Goal: Entertainment & Leisure: Browse casually

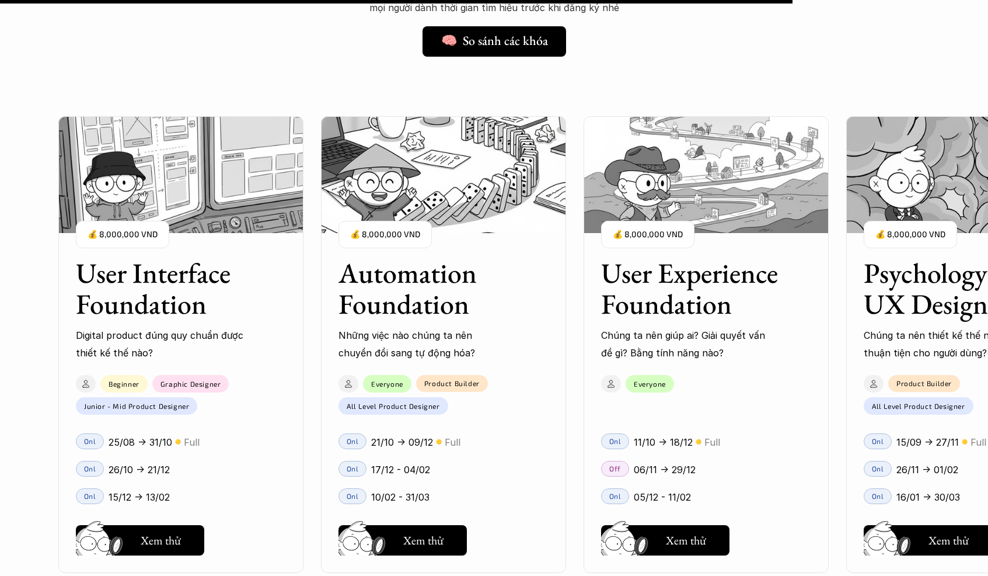
scroll to position [10111, 0]
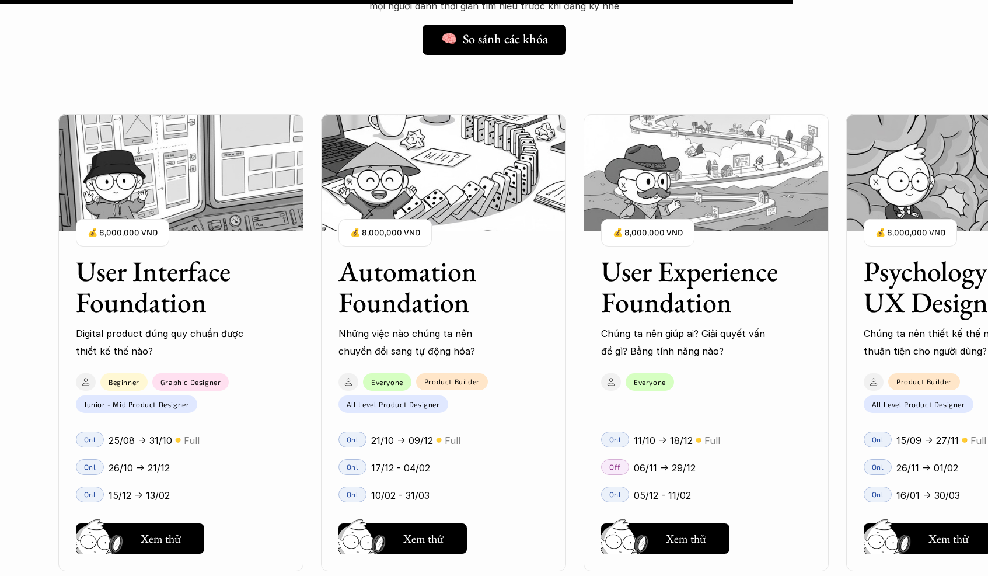
click at [303, 72] on div "User Interface Foundation Digital product đúng quy chuẩn được thiết kế thế nào?…" at bounding box center [706, 343] width 1296 height 576
click at [295, 67] on div "User Interface Foundation Digital product đúng quy chuẩn được thiết kế thế nào?…" at bounding box center [706, 343] width 1296 height 576
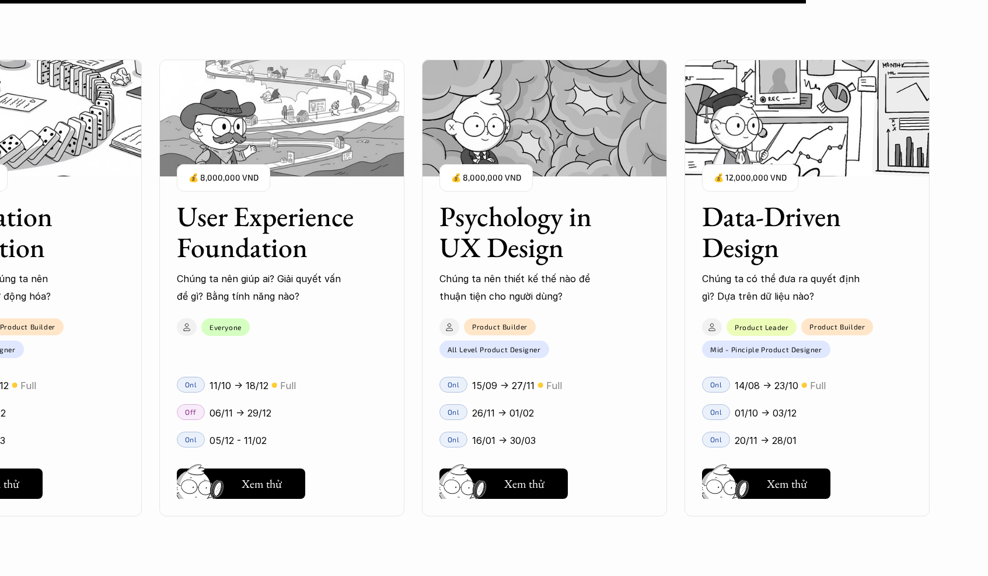
scroll to position [10274, 0]
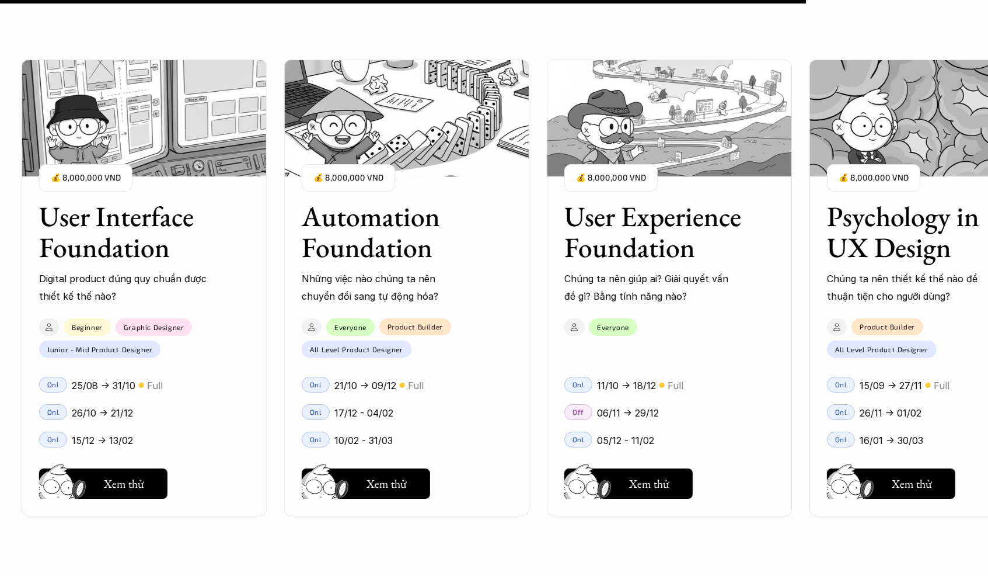
drag, startPoint x: 293, startPoint y: 329, endPoint x: 325, endPoint y: 328, distance: 32.2
click at [325, 328] on div "User Interface Foundation Digital product đúng quy chuẩn được thiết kế thế nào?…" at bounding box center [494, 288] width 872 height 576
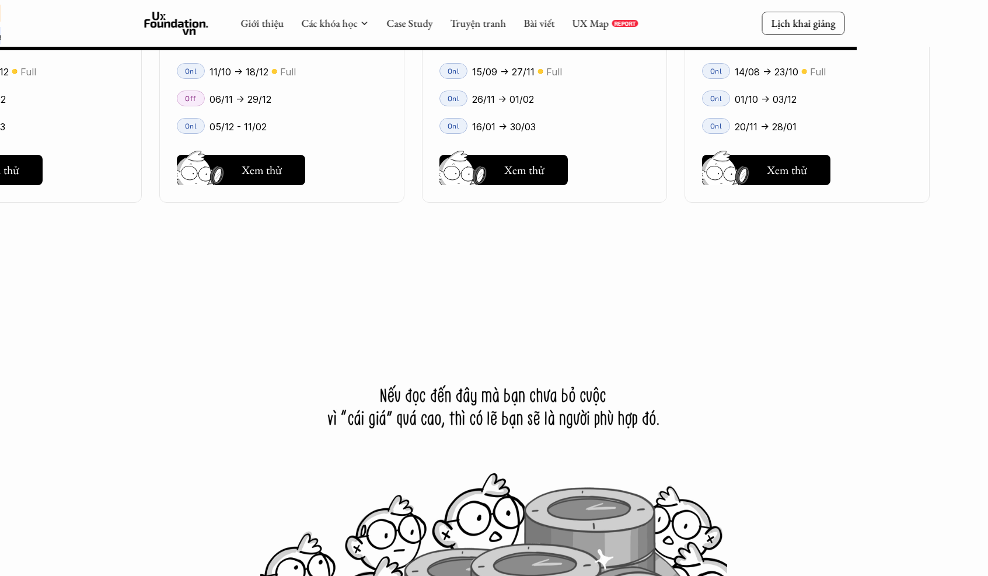
scroll to position [10847, 0]
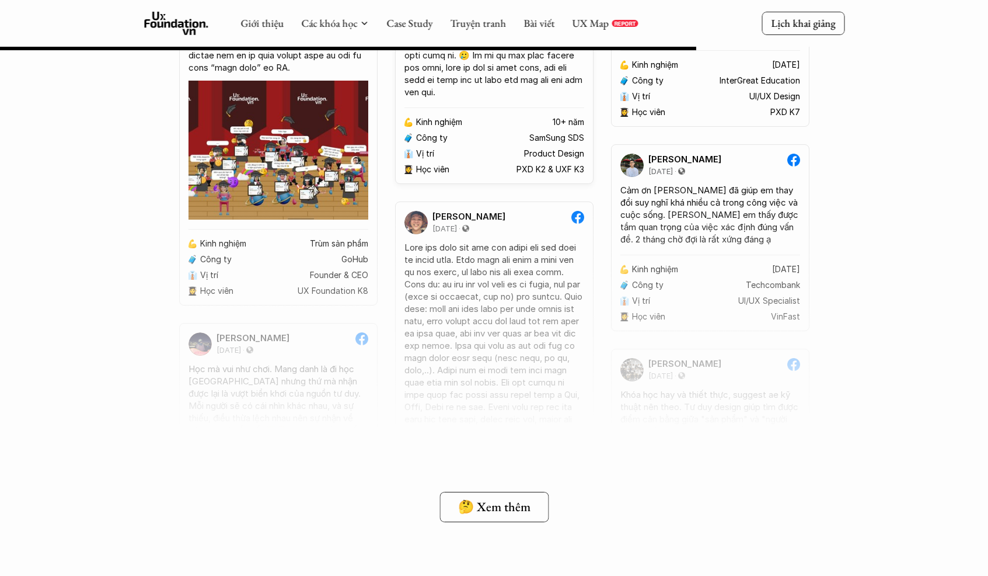
scroll to position [8880, 0]
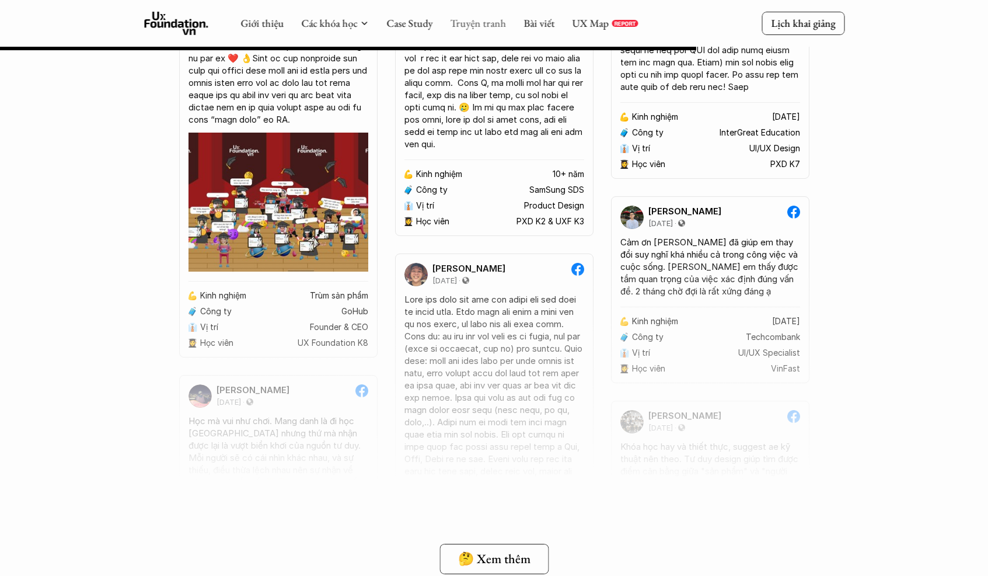
click at [483, 27] on link "Truyện tranh" at bounding box center [478, 22] width 56 height 13
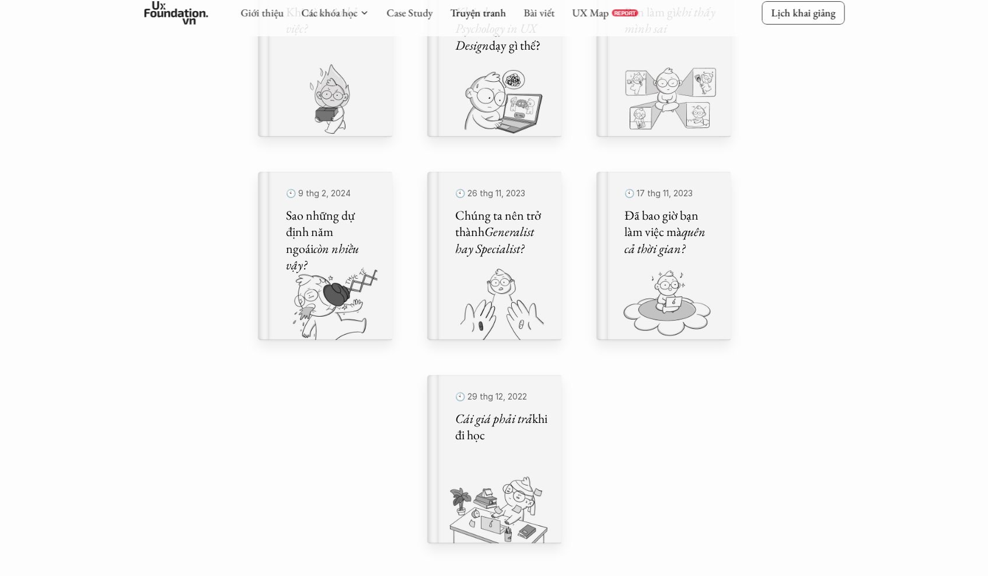
scroll to position [667, 0]
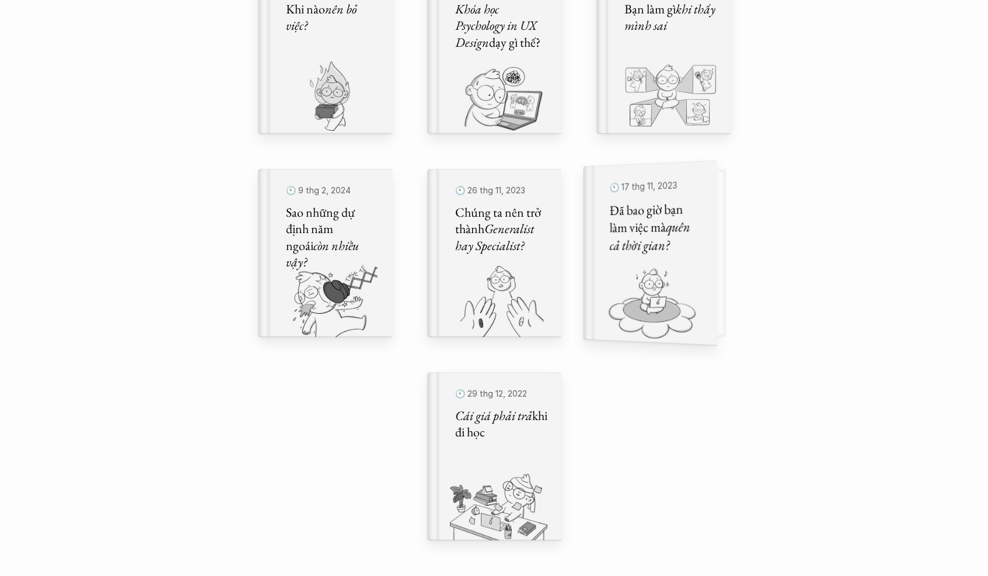
click at [692, 265] on img at bounding box center [643, 304] width 120 height 81
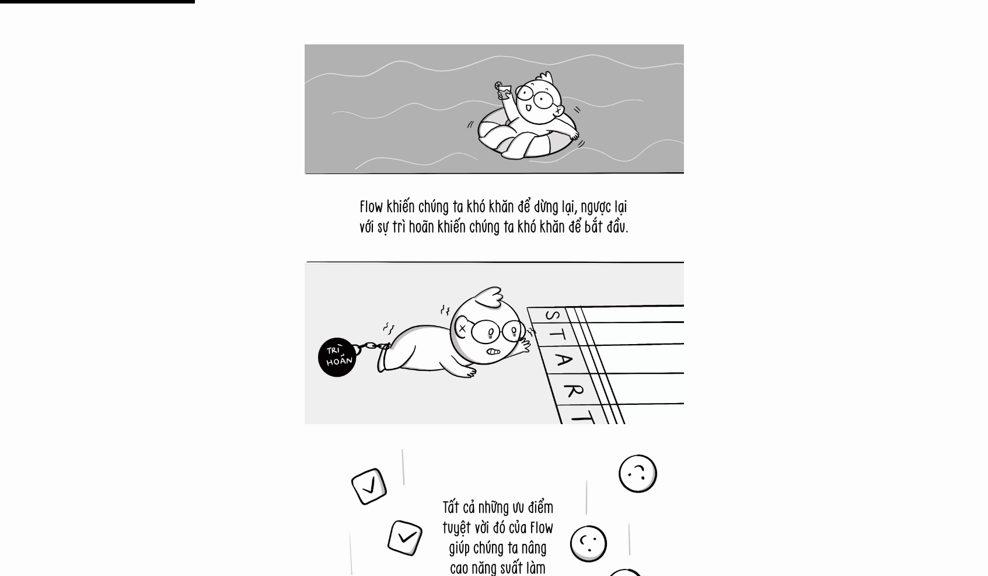
scroll to position [3832, 0]
